Goal: Complete application form

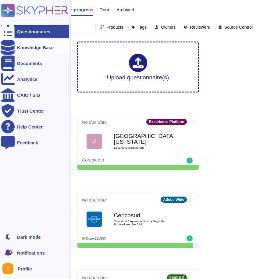
click at [9, 47] on icon at bounding box center [7, 47] width 13 height 15
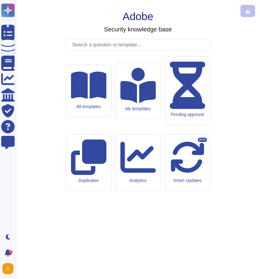
click at [90, 50] on input "text" at bounding box center [139, 44] width 141 height 11
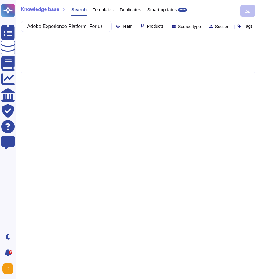
scroll to position [0, 133]
click at [66, 22] on input "Adobe Experience Platform. For use case specifics, please review with your Acco…" at bounding box center [64, 26] width 81 height 11
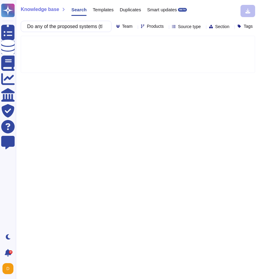
click at [147, 28] on span "Products" at bounding box center [155, 26] width 17 height 4
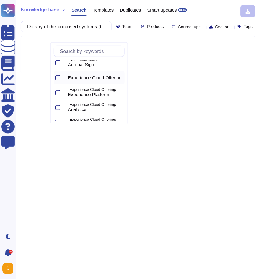
scroll to position [27, 0]
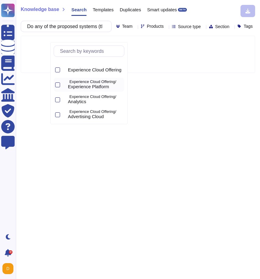
click at [79, 86] on span "Experience Platform" at bounding box center [88, 86] width 41 height 5
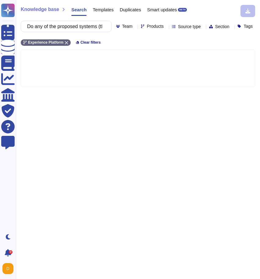
click at [44, 62] on div at bounding box center [138, 67] width 234 height 37
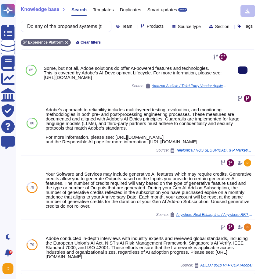
click at [245, 74] on button at bounding box center [243, 69] width 10 height 7
drag, startPoint x: 73, startPoint y: 95, endPoint x: 42, endPoint y: 79, distance: 35.2
click at [42, 79] on div "Some, but not all, Adobe solutions do offer AI-powered features and technologie…" at bounding box center [135, 70] width 189 height 41
copy div "This is covered by Adobe's AI Development Lifecycle. For more information, plea…"
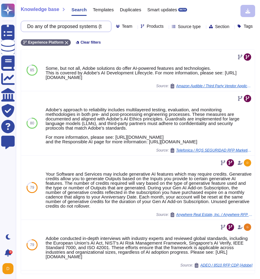
click at [74, 28] on input "Do any of the proposed systems (those integrated with Nordstrom Technology) lev…" at bounding box center [64, 26] width 81 height 11
paste input "Are there any Employee or User-to-AI integrations (chat, prompts, etc.)"
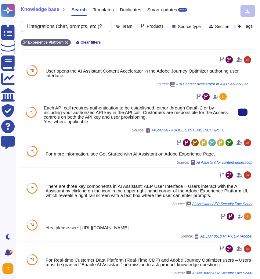
scroll to position [164, 0]
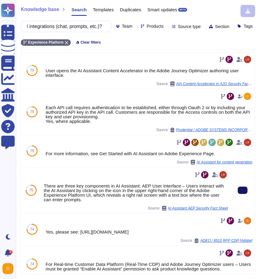
click at [239, 194] on button at bounding box center [243, 190] width 10 height 7
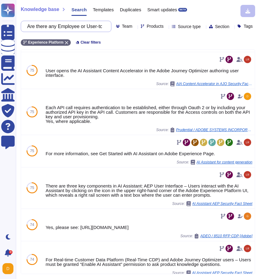
click at [68, 28] on input "Are there any Employee or User-to-AI integrations (chat, prompts, etc.)?" at bounding box center [64, 26] width 81 height 11
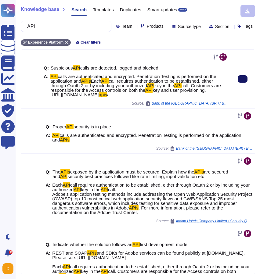
click at [238, 83] on button at bounding box center [243, 78] width 10 height 7
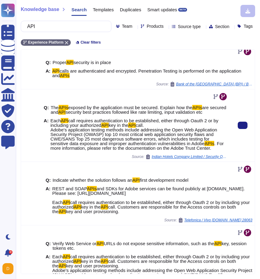
scroll to position [65, 0]
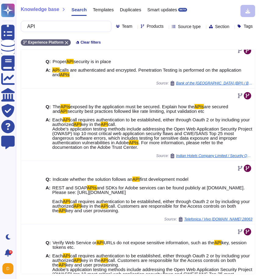
click at [61, 24] on input "API" at bounding box center [64, 26] width 81 height 11
paste input "Where are your Data Center Location(s) for the services you will provide to Nor…"
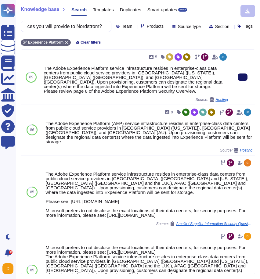
scroll to position [0, 0]
click at [240, 81] on button at bounding box center [243, 76] width 10 height 7
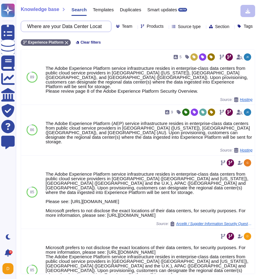
click at [81, 30] on input "Where are your Data Center Location(s) for the services you will provide to Nor…" at bounding box center [64, 26] width 81 height 11
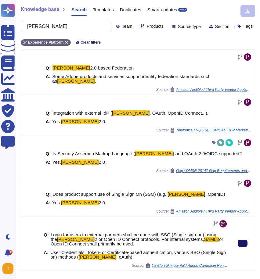
type input "SAML"
click at [246, 247] on button at bounding box center [243, 243] width 10 height 7
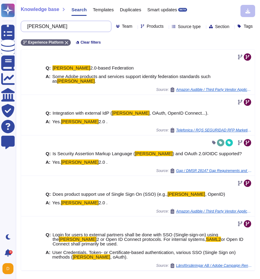
click at [78, 28] on input "SAML" at bounding box center [64, 26] width 81 height 11
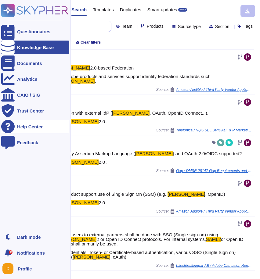
click at [58, 28] on input "SAML" at bounding box center [64, 26] width 81 height 11
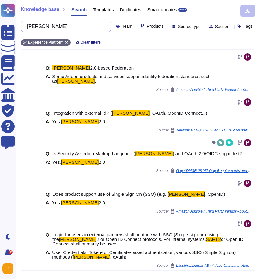
click at [58, 28] on input "SAML" at bounding box center [64, 26] width 81 height 11
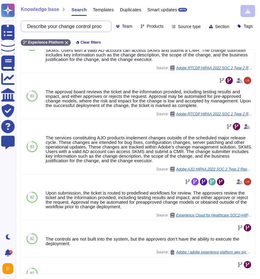
scroll to position [135, 0]
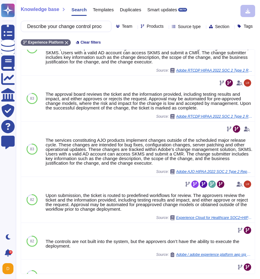
click at [147, 28] on span "Products" at bounding box center [155, 26] width 17 height 4
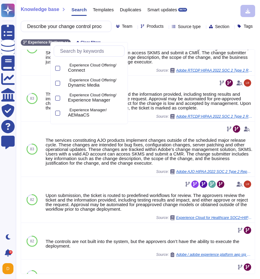
scroll to position [311, 0]
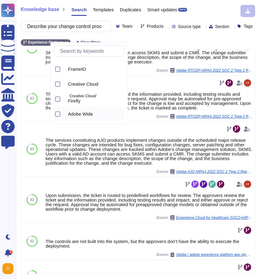
click at [66, 111] on div at bounding box center [64, 113] width 2 height 7
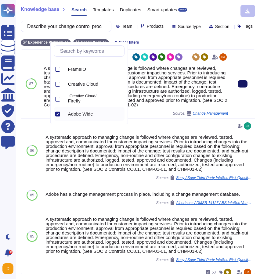
click at [241, 88] on button at bounding box center [243, 83] width 10 height 7
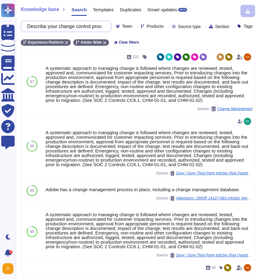
click at [70, 24] on input "Describe your change control process, including approvals, concentric deploymen…" at bounding box center [64, 26] width 81 height 11
paste input "vulnerability management process regarding:"
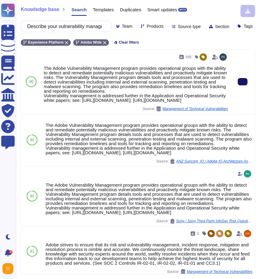
click at [245, 85] on button at bounding box center [243, 81] width 10 height 7
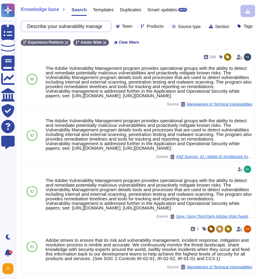
click at [50, 30] on input "Describe your vulnerability management process regarding:" at bounding box center [64, 26] width 81 height 11
click at [102, 25] on input "Describe your vulnerability management process regarding:" at bounding box center [64, 26] width 81 height 11
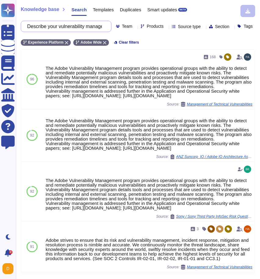
click at [102, 25] on input "Describe your vulnerability management process regarding:" at bounding box center [64, 26] width 81 height 11
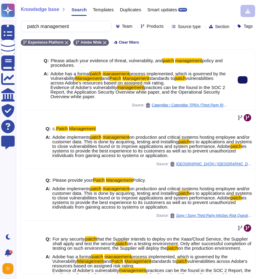
click at [238, 84] on button at bounding box center [243, 79] width 10 height 7
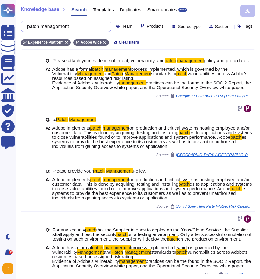
click at [78, 26] on input "patch management" at bounding box center [64, 26] width 81 height 11
paste input "Describe your incident response process."
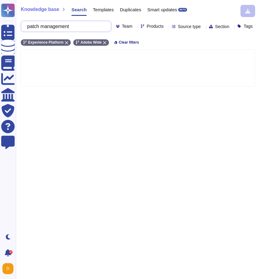
scroll to position [0, 18]
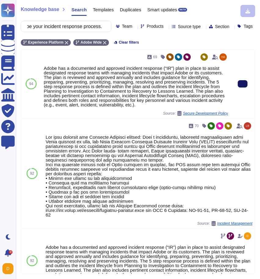
type input "Describe your incident response process."
click at [243, 88] on button at bounding box center [243, 83] width 10 height 7
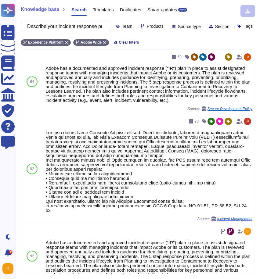
click at [62, 25] on input "Describe your incident response process." at bounding box center [64, 26] width 81 height 11
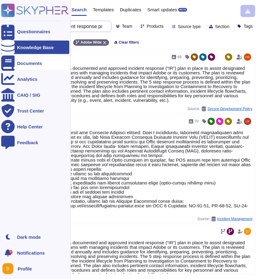
click at [60, 30] on input "Describe your incident response process." at bounding box center [64, 26] width 81 height 11
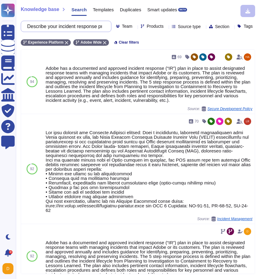
click at [60, 30] on input "Describe your incident response process." at bounding box center [64, 26] width 81 height 11
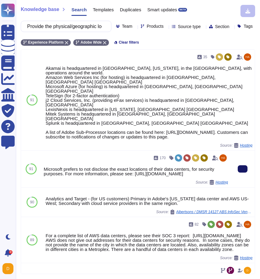
click at [242, 169] on icon at bounding box center [242, 169] width 0 height 0
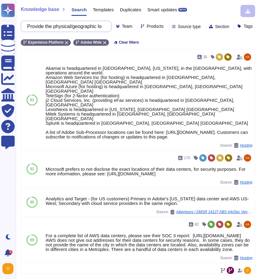
click at [62, 25] on input "Provide the physical/geographic locations of the primary and disaster recovery …" at bounding box center [64, 26] width 81 height 11
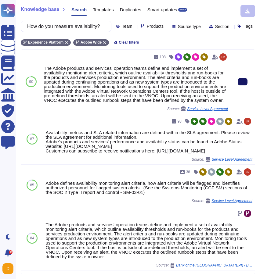
click at [242, 82] on icon at bounding box center [242, 82] width 0 height 0
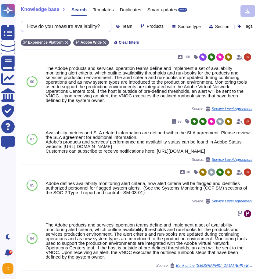
click at [72, 22] on input "How do you measure availability?" at bounding box center [64, 26] width 81 height 11
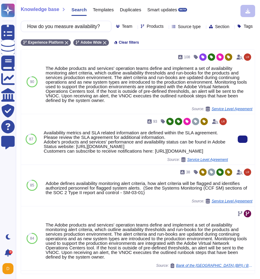
click at [165, 144] on div "Availability metrics and SLA related information are defined within the SLA agr…" at bounding box center [136, 141] width 184 height 23
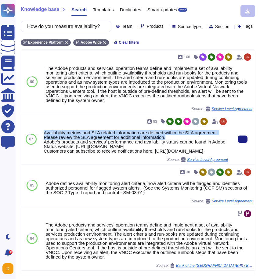
drag, startPoint x: 169, startPoint y: 144, endPoint x: 54, endPoint y: 136, distance: 114.9
click at [54, 136] on div "93 Availability metrics and SLA related information are defined within the SLA …" at bounding box center [136, 138] width 184 height 45
copy div "Availability metrics and SLA related information are defined within the SLA agr…"
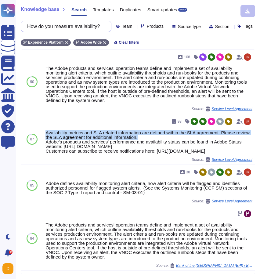
click at [67, 26] on input "How do you measure availability?" at bounding box center [64, 26] width 81 height 11
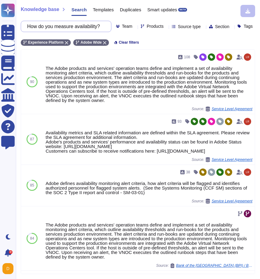
click at [67, 26] on input "How do you measure availability?" at bounding box center [64, 26] width 81 height 11
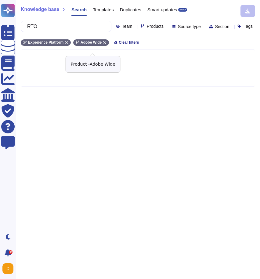
click at [107, 46] on div "Adobe Wide" at bounding box center [91, 42] width 36 height 6
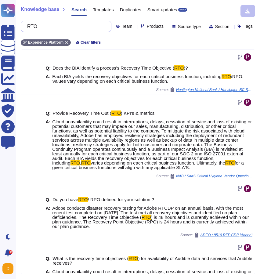
click at [32, 30] on input "RTO" at bounding box center [64, 26] width 81 height 11
paste input "What are the methods you use to preserve data?"
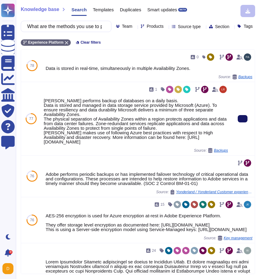
click at [241, 122] on button at bounding box center [243, 118] width 10 height 7
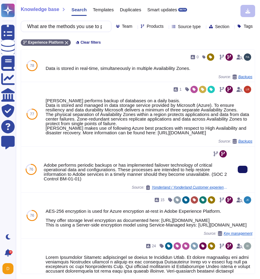
click at [241, 173] on button at bounding box center [243, 169] width 10 height 7
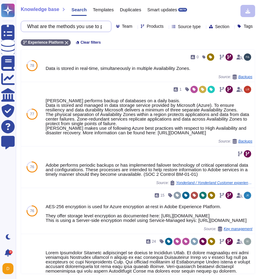
click at [69, 26] on input "What are the methods you use to preserve data?" at bounding box center [64, 26] width 81 height 11
paste input "How do you scale (auto vs. pre-provisioning)"
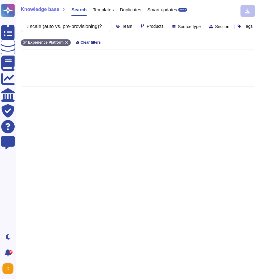
click at [147, 28] on span "Products" at bounding box center [155, 26] width 17 height 4
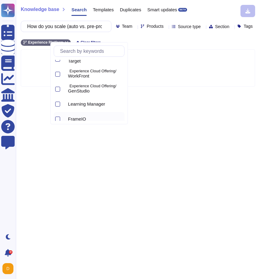
scroll to position [311, 0]
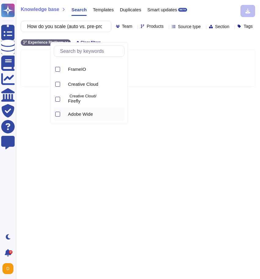
click at [70, 114] on div "Adobe Wide" at bounding box center [95, 113] width 59 height 5
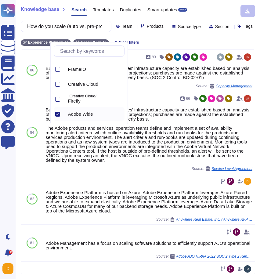
click at [197, 32] on div "How do you scale (auto vs. pre-provisioning)? Team Products Source type Section…" at bounding box center [138, 26] width 234 height 11
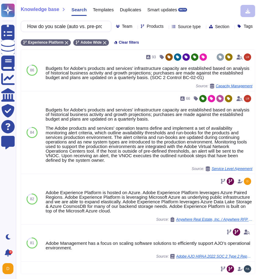
click at [50, 29] on input "How do you scale (auto vs. pre-provisioning)?" at bounding box center [64, 26] width 81 height 11
paste input "Do you have procedures or policies in place to ensure compliance with Federal &…"
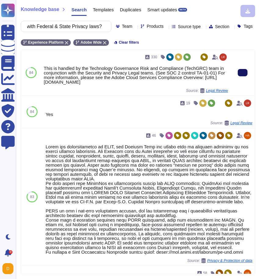
click at [239, 76] on button at bounding box center [243, 72] width 10 height 7
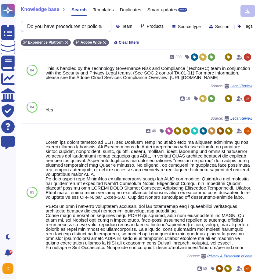
click at [80, 25] on input "Do you have procedures or policies in place to ensure compliance with Federal &…" at bounding box center [64, 26] width 81 height 11
paste input "please list the data elements that will be required as well as the mechanism by…"
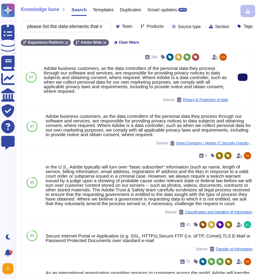
click at [246, 81] on button at bounding box center [243, 76] width 10 height 7
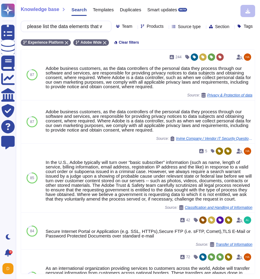
click at [48, 29] on input "please list the data elements that will be required as well as the mechanism by…" at bounding box center [64, 26] width 81 height 11
paste input "Where are your facilities located?"
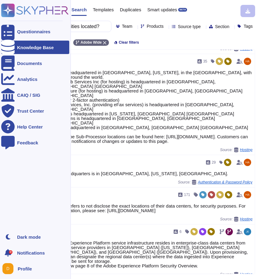
scroll to position [45, 0]
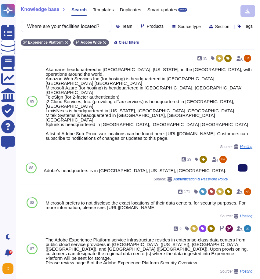
click at [245, 164] on button at bounding box center [243, 167] width 10 height 7
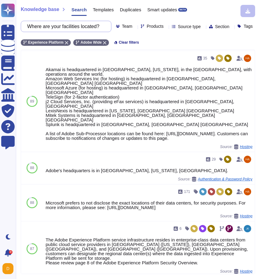
click at [77, 28] on input "Where are your facilities located?" at bounding box center [64, 26] width 81 height 11
paste input "How does your company support data destruction after the contract ends or is te…"
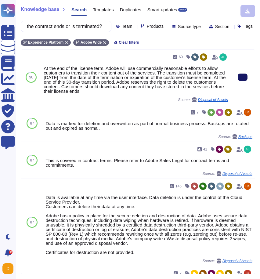
scroll to position [0, 0]
click at [242, 77] on icon at bounding box center [242, 77] width 0 height 0
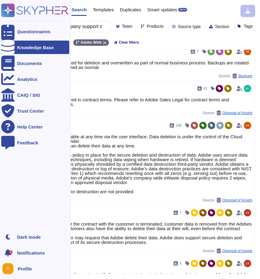
scroll to position [73, 0]
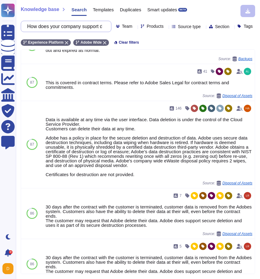
click at [59, 22] on input "How does your company support data destruction after the contract ends or is te…" at bounding box center [64, 26] width 81 height 11
paste input "Do you have an asset management lifecycle, from procurement to secure disposal …"
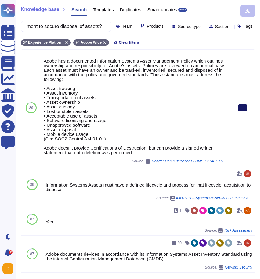
click at [239, 111] on button at bounding box center [243, 107] width 10 height 7
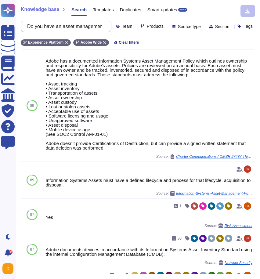
click at [71, 23] on input "Do you have an asset management lifecycle, from procurement to secure disposal …" at bounding box center [64, 26] width 81 height 11
paste input "How are encryption keys (key management system, etc.) managed within your system"
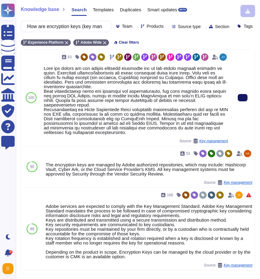
click at [240, 101] on button at bounding box center [243, 97] width 10 height 7
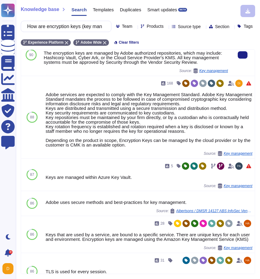
scroll to position [109, 0]
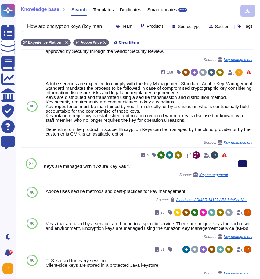
click at [238, 167] on button at bounding box center [243, 163] width 10 height 7
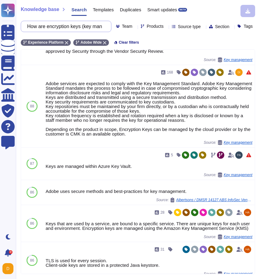
click at [55, 26] on input "How are encryption keys (key management system, etc.) managed within your syste…" at bounding box center [64, 26] width 81 height 11
paste input "Does your organization provide encryption mechanisms for email"
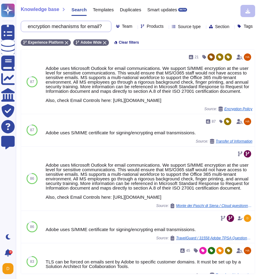
scroll to position [0, 0]
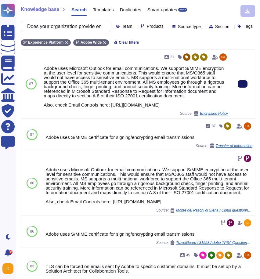
click at [242, 88] on button at bounding box center [243, 83] width 10 height 7
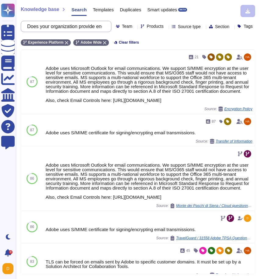
click at [53, 26] on input "Does your organization provide encryption mechanisms for email?" at bounding box center [64, 26] width 81 height 11
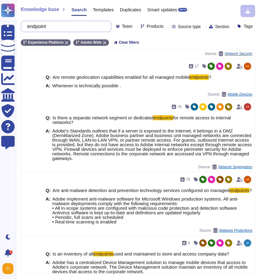
scroll to position [464, 0]
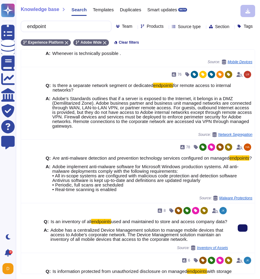
click at [242, 228] on icon at bounding box center [242, 228] width 0 height 0
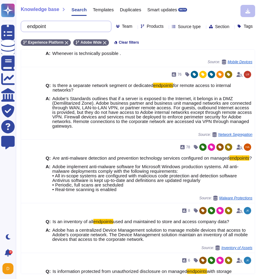
click at [73, 30] on input "endpoint" at bounding box center [64, 26] width 81 height 11
paste input "Describe your Data Loss Prevention (DLP) Strategy and tools used to prevent dat…"
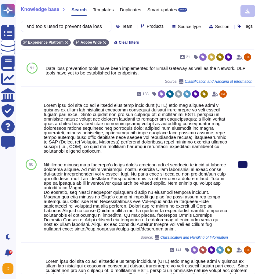
scroll to position [0, 0]
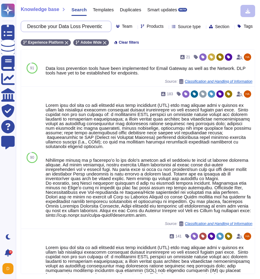
click at [79, 23] on input "Describe your Data Loss Prevention (DLP) Strategy and tools used to prevent dat…" at bounding box center [64, 26] width 81 height 11
paste input "o you have Intrusion Detection/Prevention Systems employed in all network zones…"
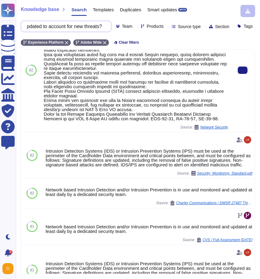
scroll to position [397, 0]
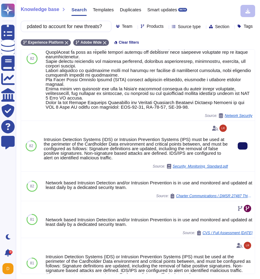
click at [238, 149] on button at bounding box center [243, 145] width 10 height 7
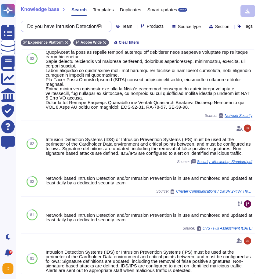
click at [78, 26] on input "Do you have Intrusion Detection/Prevention Systems employed in all network zone…" at bounding box center [64, 26] width 81 height 11
paste input "Please describe how access control is implemented and managed."
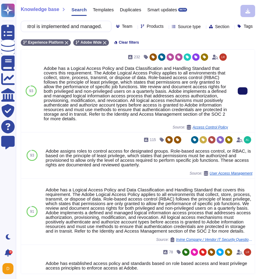
click at [242, 91] on icon at bounding box center [242, 91] width 0 height 0
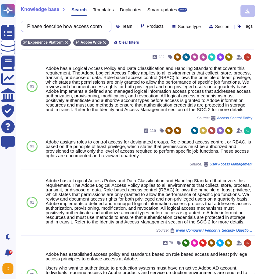
click at [59, 26] on input "Please describe how access control is implemented and managed." at bounding box center [64, 26] width 81 height 11
paste input "Do you have account provisioning and de-provisioning procedures that includes c…"
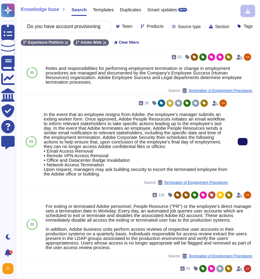
click at [246, 145] on button at bounding box center [243, 141] width 10 height 7
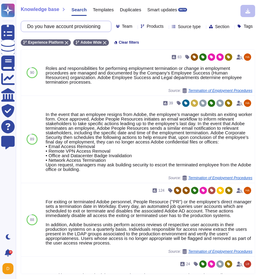
click at [51, 26] on input "Do you have account provisioning and de-provisioning procedures that includes c…" at bounding box center [64, 26] width 81 height 11
paste input "How do you control administrative privileges on your network"
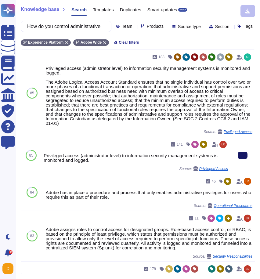
click at [245, 159] on button at bounding box center [243, 155] width 10 height 7
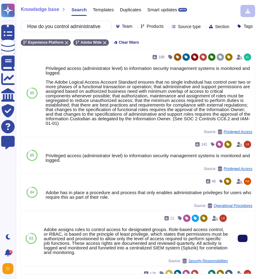
scroll to position [5, 0]
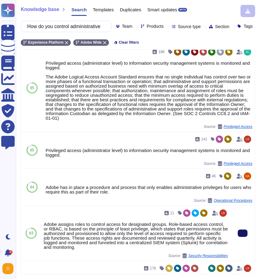
click at [243, 247] on div at bounding box center [242, 233] width 24 height 55
click at [243, 237] on button at bounding box center [243, 232] width 10 height 7
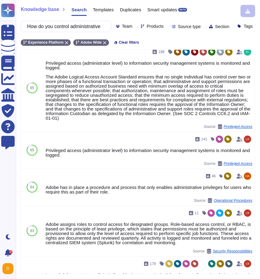
click at [57, 29] on input "How do you control administrative privileges on your network?" at bounding box center [64, 26] width 81 height 11
paste input "Do you suspend logon ids after X failed access attempts"
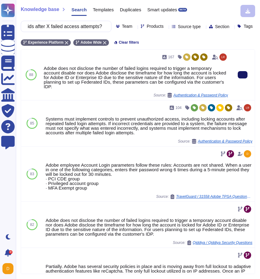
scroll to position [0, 0]
click at [238, 78] on button at bounding box center [243, 74] width 10 height 7
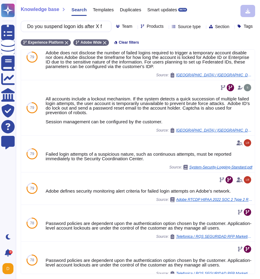
scroll to position [322, 0]
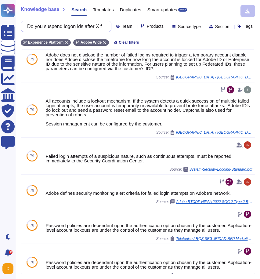
click at [70, 28] on input "Do you suspend logon ids after X failed access attempts?" at bounding box center [64, 26] width 81 height 11
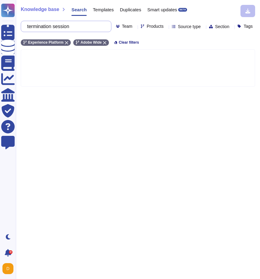
click at [73, 26] on input "termination session" at bounding box center [64, 26] width 81 height 11
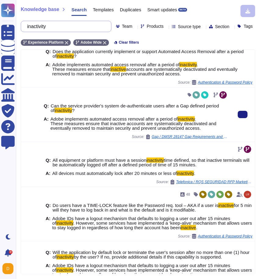
scroll to position [100, 0]
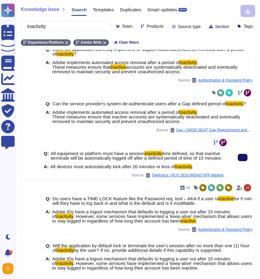
click at [240, 161] on button at bounding box center [243, 157] width 10 height 7
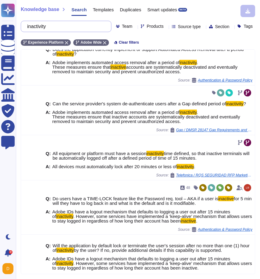
click at [43, 29] on input "inactivity" at bounding box center [64, 26] width 81 height 11
paste input "How do you access your facility where Nordstrom data is stored, processed, or t…"
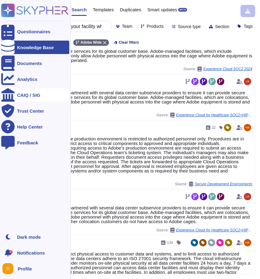
scroll to position [303, 0]
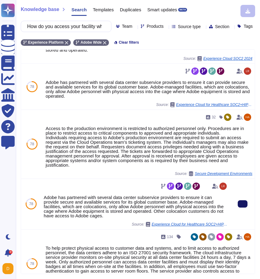
click at [244, 207] on button at bounding box center [243, 203] width 10 height 7
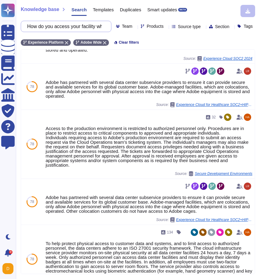
click at [64, 24] on input "How do you access your facility where Nordstrom data is stored, processed, or t…" at bounding box center [64, 26] width 81 height 11
paste input "Does anyone review unauthorized access attempts into your company’s facility/of…"
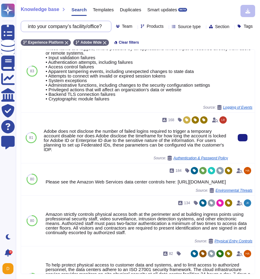
scroll to position [0, 0]
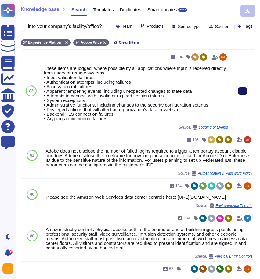
click at [238, 94] on button at bounding box center [243, 90] width 10 height 7
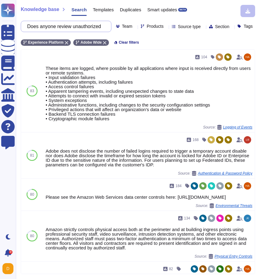
click at [39, 27] on input "Does anyone review unauthorized access attempts into your company’s facility/of…" at bounding box center [64, 26] width 81 height 11
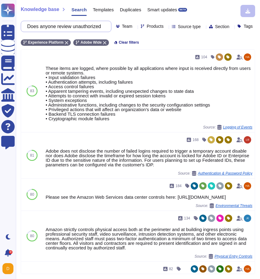
paste input "your company utilize video surveillance systems"
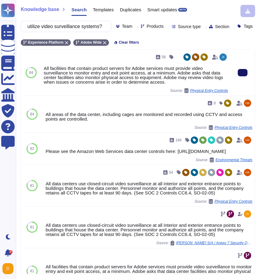
click at [240, 76] on button at bounding box center [243, 72] width 10 height 7
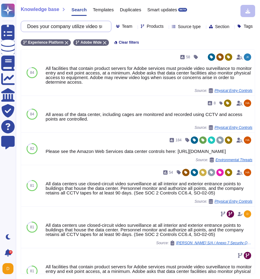
click at [60, 21] on input "Does your company utilize video surveillance systems?" at bounding box center [64, 26] width 81 height 11
paste input "How does your organization lock or control the areas where your company’s serve…"
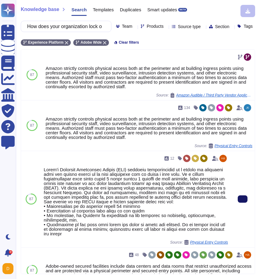
click at [243, 202] on button at bounding box center [243, 198] width 10 height 7
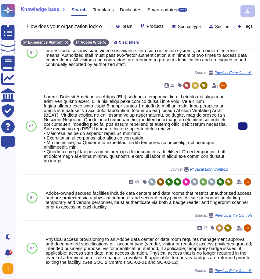
scroll to position [72, 0]
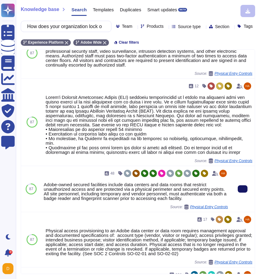
click at [239, 192] on button at bounding box center [243, 188] width 10 height 7
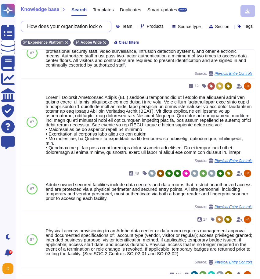
click at [42, 23] on input "How does your organization lock or control the areas where your company’s serve…" at bounding box center [64, 26] width 81 height 11
paste input "What are your company’s procedures for controlling visitors to your facilities"
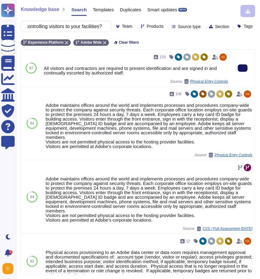
click at [241, 72] on button at bounding box center [243, 67] width 10 height 7
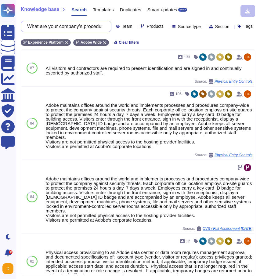
click at [76, 23] on input "What are your company’s procedures for controlling visitors to your facilities?" at bounding box center [64, 26] width 81 height 11
paste input "logging or tracking of their visitation is performed"
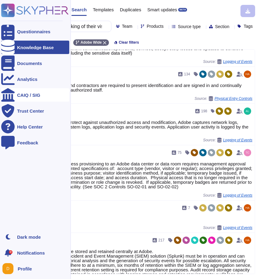
scroll to position [27, 0]
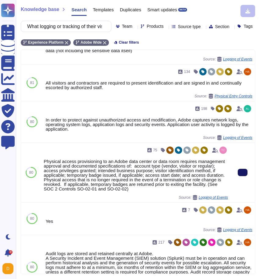
click at [246, 176] on button at bounding box center [243, 172] width 10 height 7
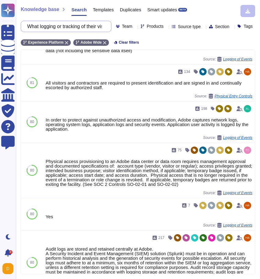
click at [67, 27] on input "What logging or tracking of their visitation is performed?" at bounding box center [64, 26] width 81 height 11
paste input "How frequently is training provided (e.g., at time of hire, annually, thereafte…"
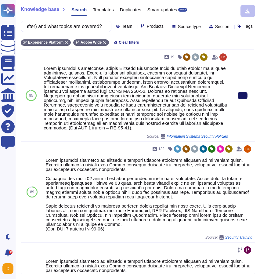
click at [240, 99] on button at bounding box center [243, 95] width 10 height 7
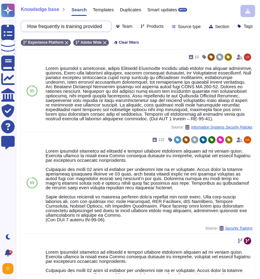
click at [63, 24] on input "How frequently is training provided (e.g., at time of hire, annually, thereafte…" at bounding box center [64, 26] width 81 height 11
paste input "Will any services your company provides to Nordstrom be performed by Third Part…"
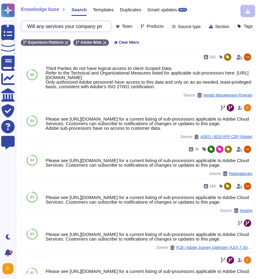
click at [54, 27] on input "Will any services your company provides to Nordstrom be performed by Third Part…" at bounding box center [64, 26] width 81 height 11
paste input "Please provide a detailed description of your company’s oversight controls of t…"
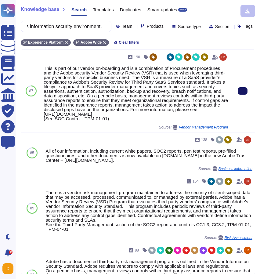
click at [244, 95] on button at bounding box center [243, 90] width 10 height 7
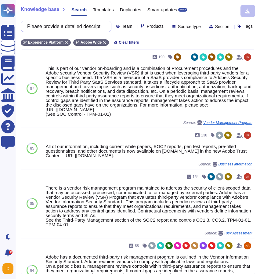
click at [46, 30] on input "Please provide a detailed description of your company’s oversight controls of t…" at bounding box center [64, 26] width 81 height 11
paste input "Describe your remote access controls"
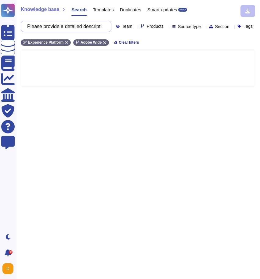
scroll to position [0, 10]
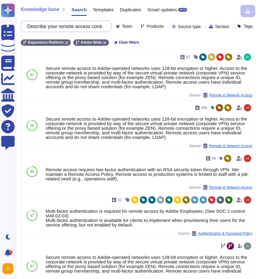
click at [70, 24] on input "Describe your remote access controls" at bounding box center [64, 26] width 81 height 11
paste input "multi-factor authentication procedure"
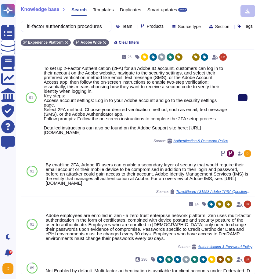
click at [238, 101] on button at bounding box center [243, 97] width 10 height 7
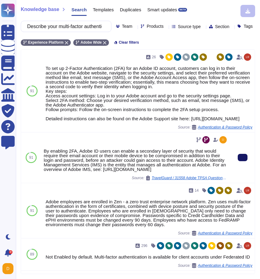
click at [241, 161] on button at bounding box center [243, 157] width 10 height 7
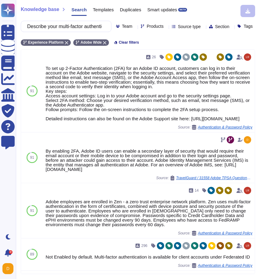
click at [66, 26] on input "Describe your multi-factor authentication procedures" at bounding box center [64, 26] width 81 height 11
paste input "virtual desktop instance (VDI)"
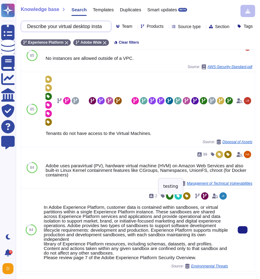
scroll to position [83, 0]
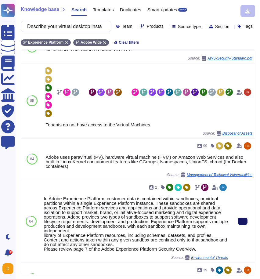
click at [238, 225] on button at bounding box center [243, 220] width 10 height 7
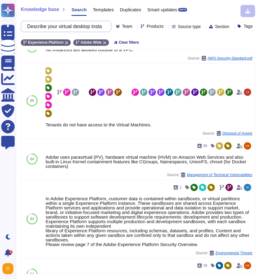
click at [50, 31] on input "Describe your virtual desktop instance (VDI)" at bounding box center [64, 26] width 81 height 11
paste input "o you use data masking/obfuscation?"
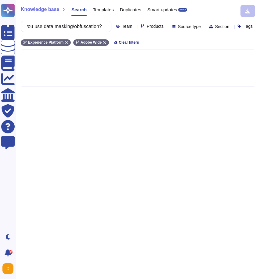
type input "Do you use data masking/obfuscation?"
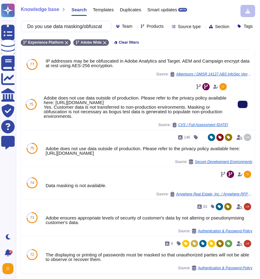
click at [245, 108] on button at bounding box center [243, 104] width 10 height 7
